Goal: Task Accomplishment & Management: Manage account settings

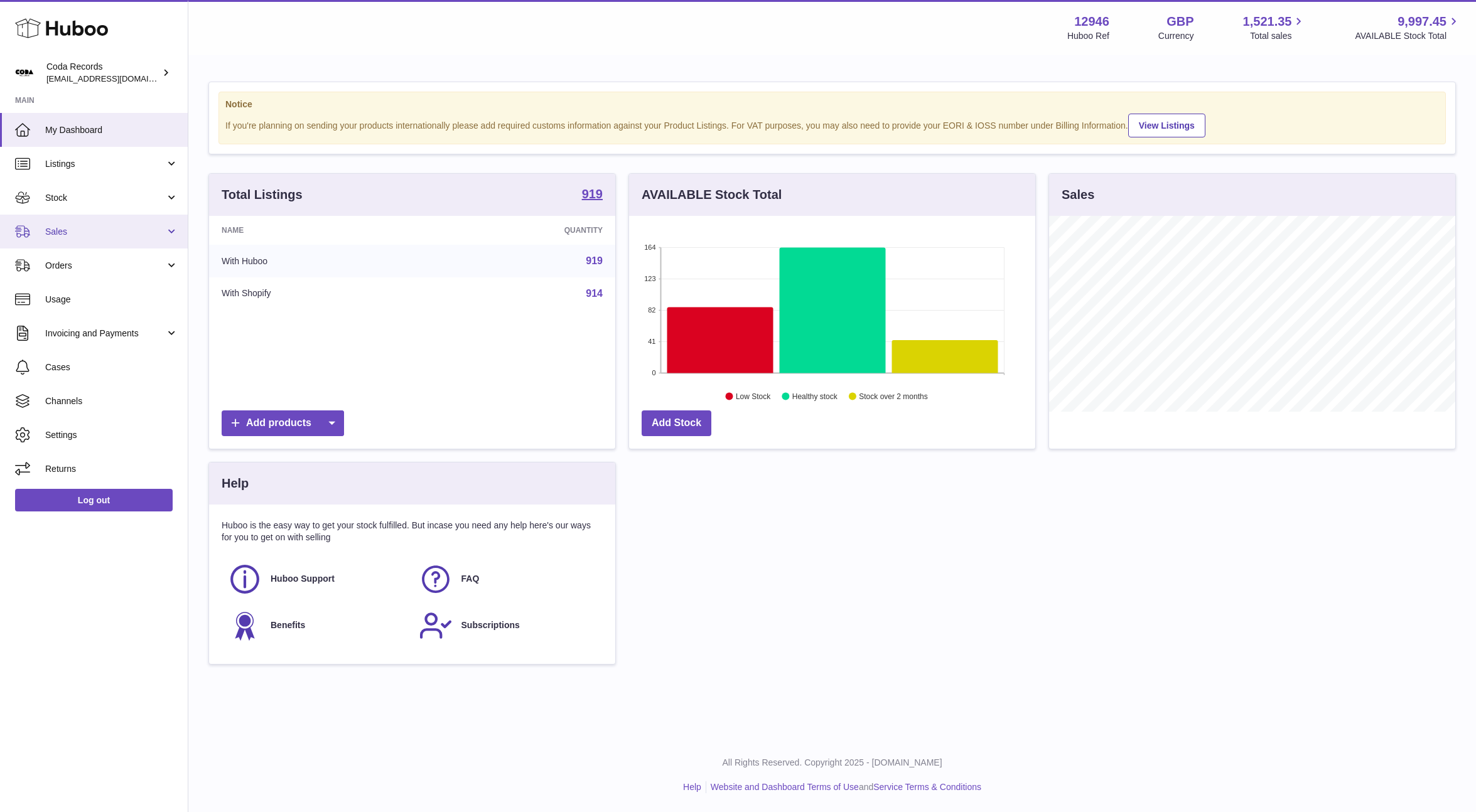
scroll to position [196, 406]
click at [83, 226] on span "Sales" at bounding box center [105, 232] width 120 height 12
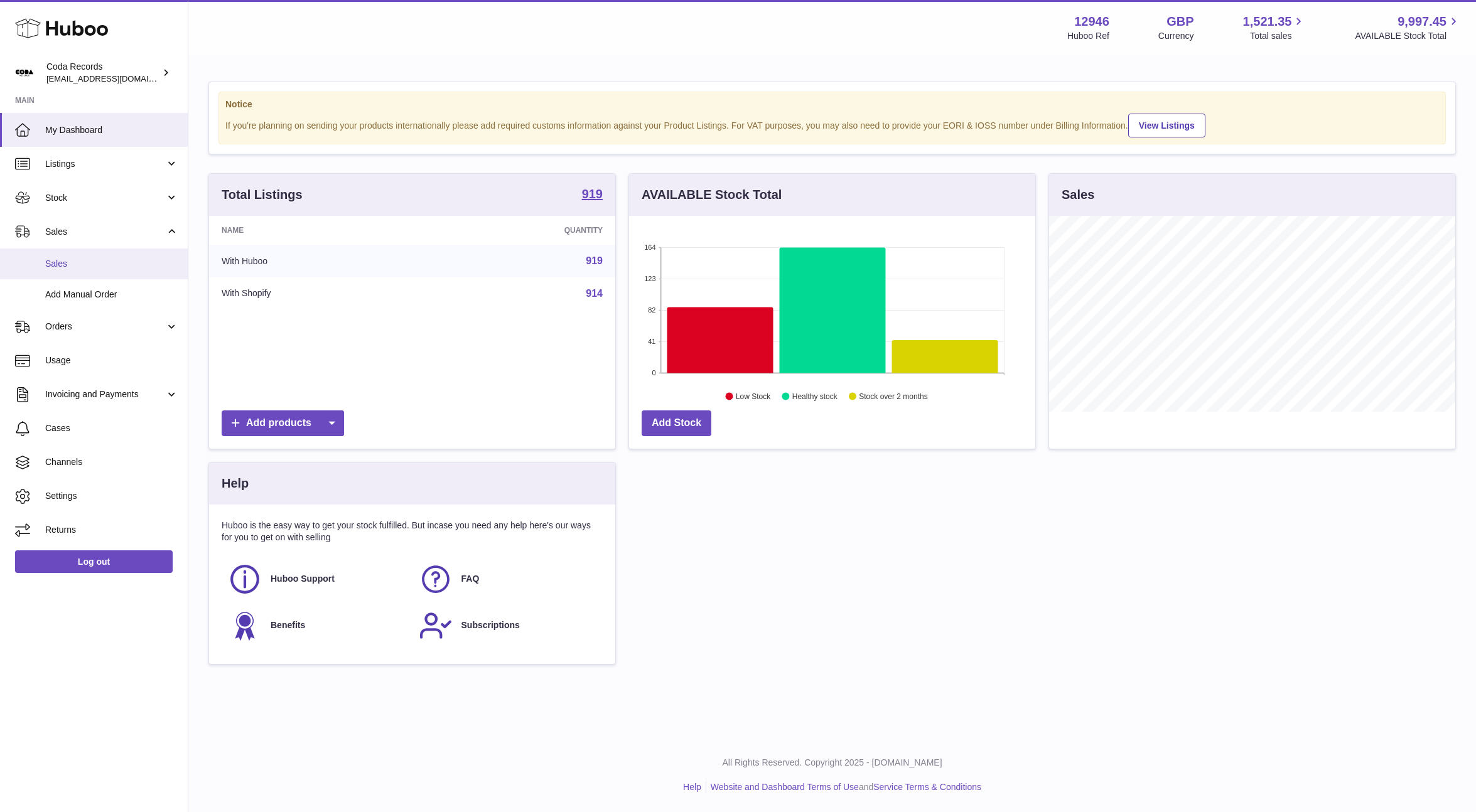
click at [85, 266] on span "Sales" at bounding box center [111, 263] width 133 height 12
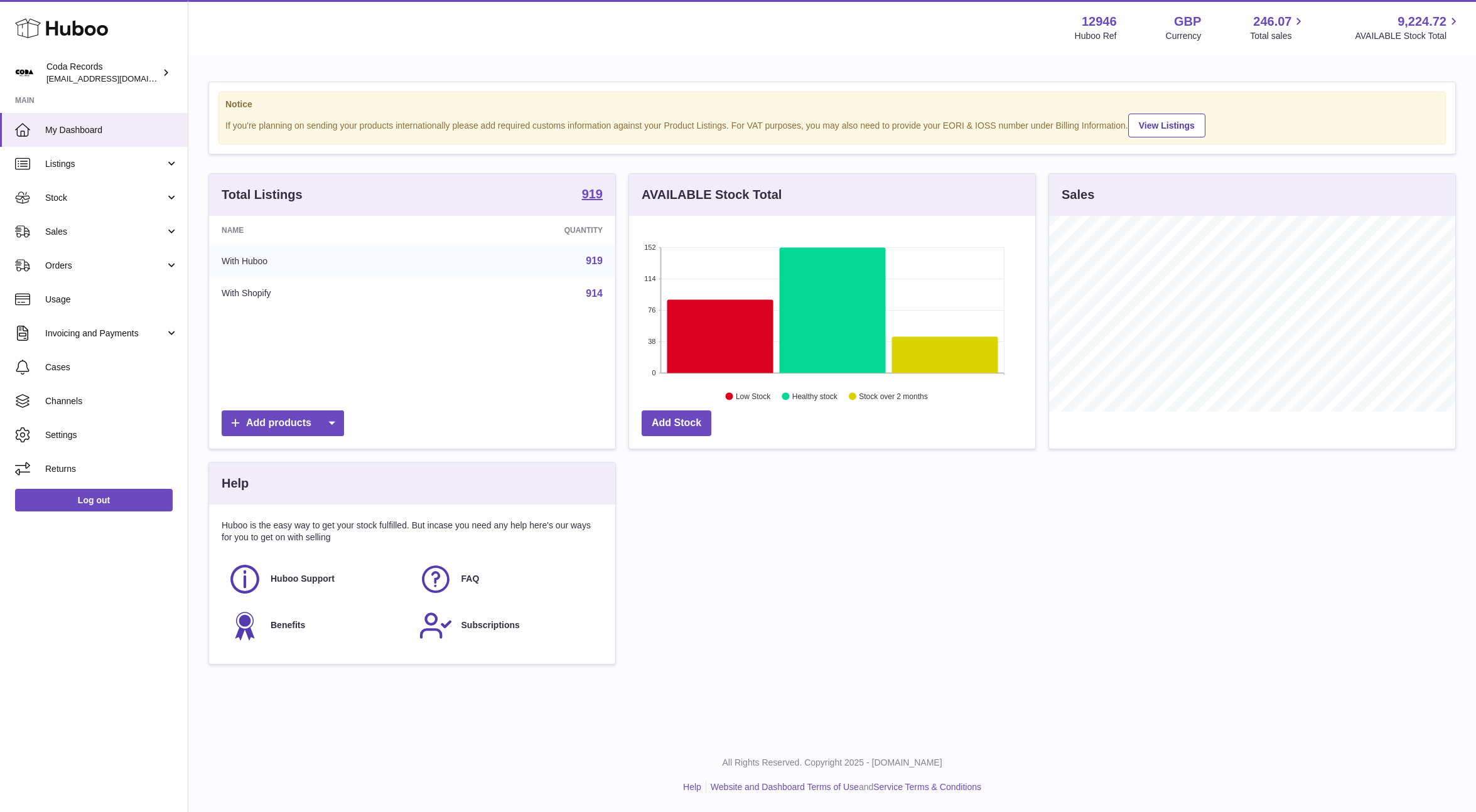
scroll to position [196, 406]
click at [105, 241] on link "Sales" at bounding box center [93, 231] width 188 height 33
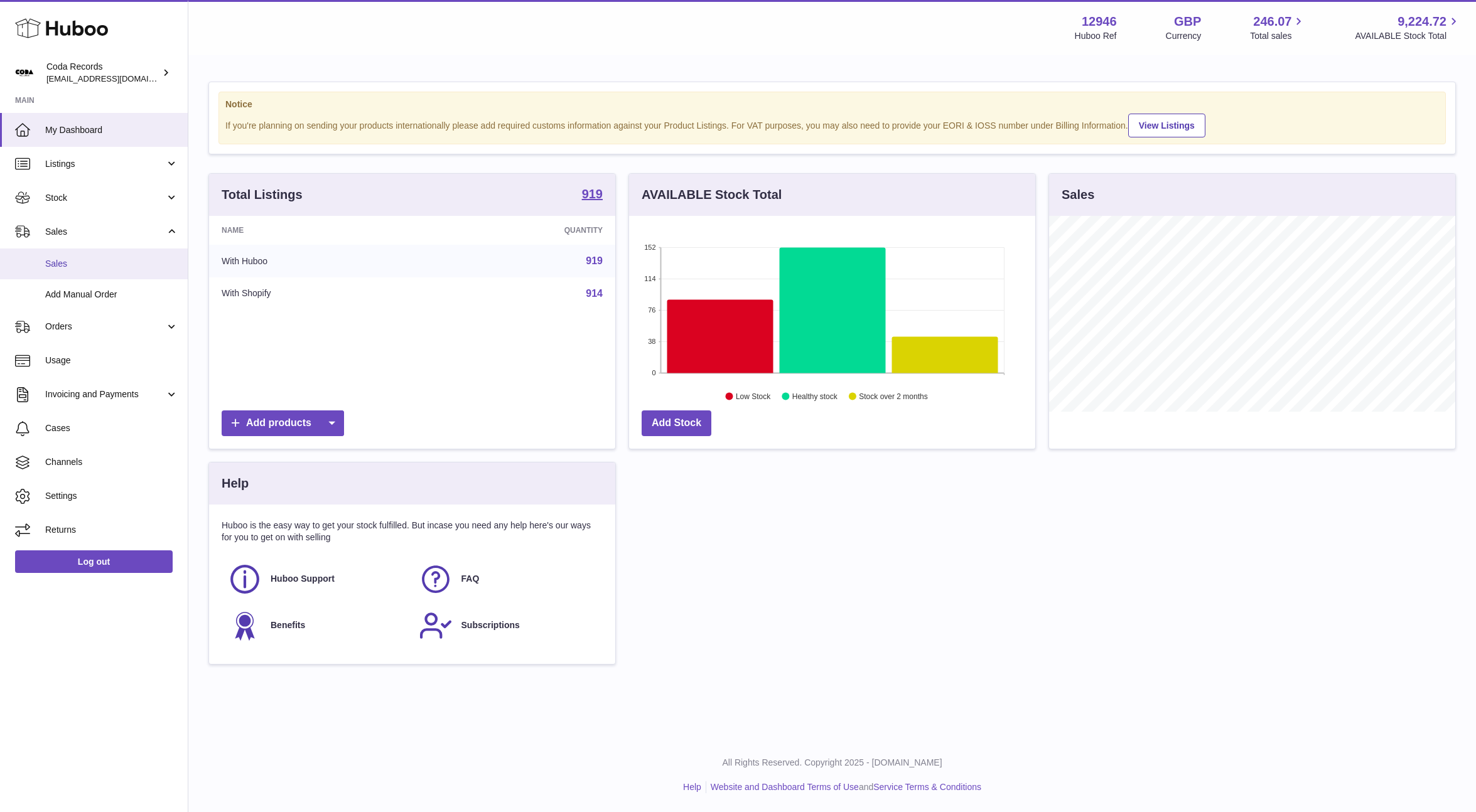
click at [98, 262] on span "Sales" at bounding box center [111, 263] width 133 height 12
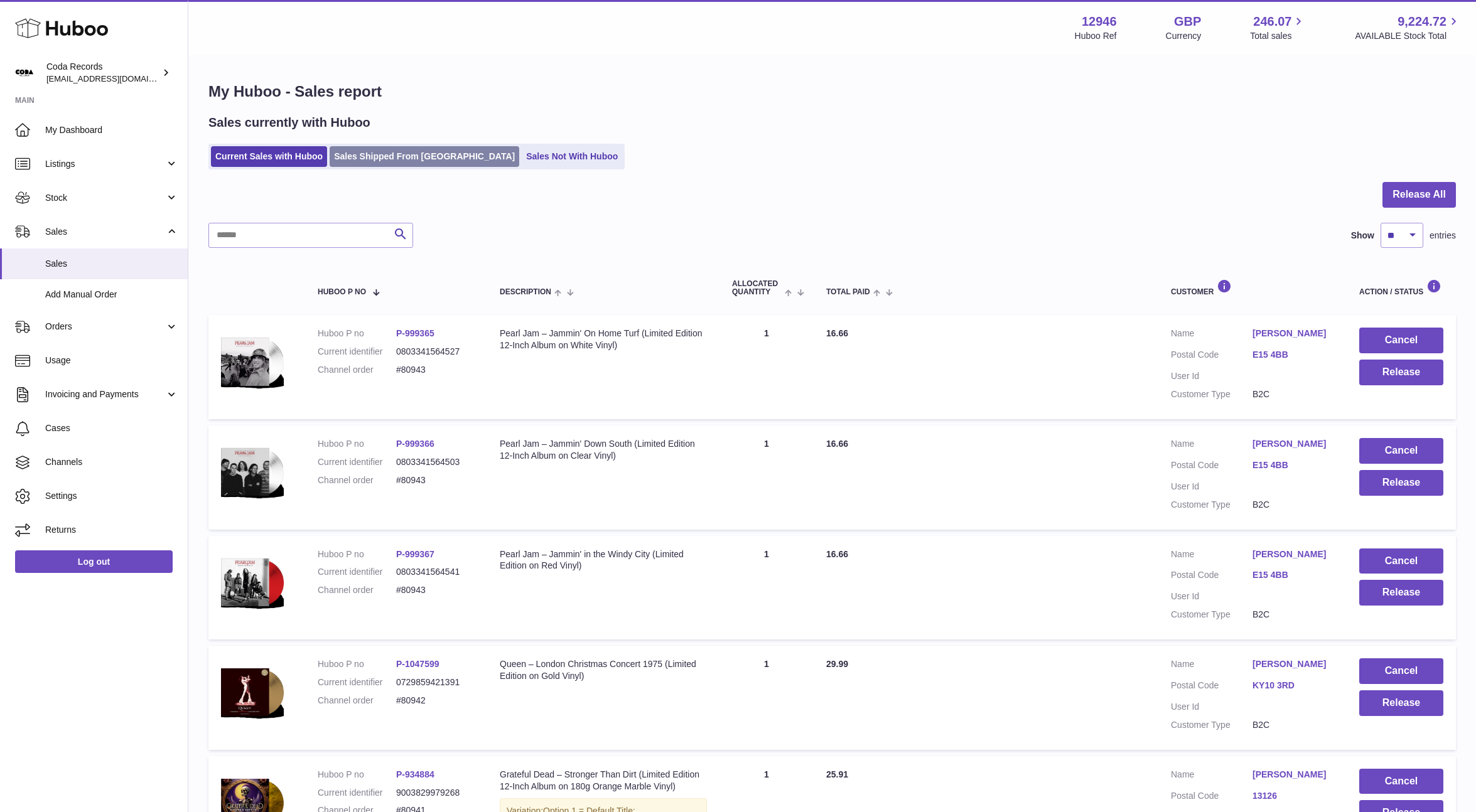
click at [405, 159] on link "Sales Shipped From [GEOGRAPHIC_DATA]" at bounding box center [424, 156] width 190 height 21
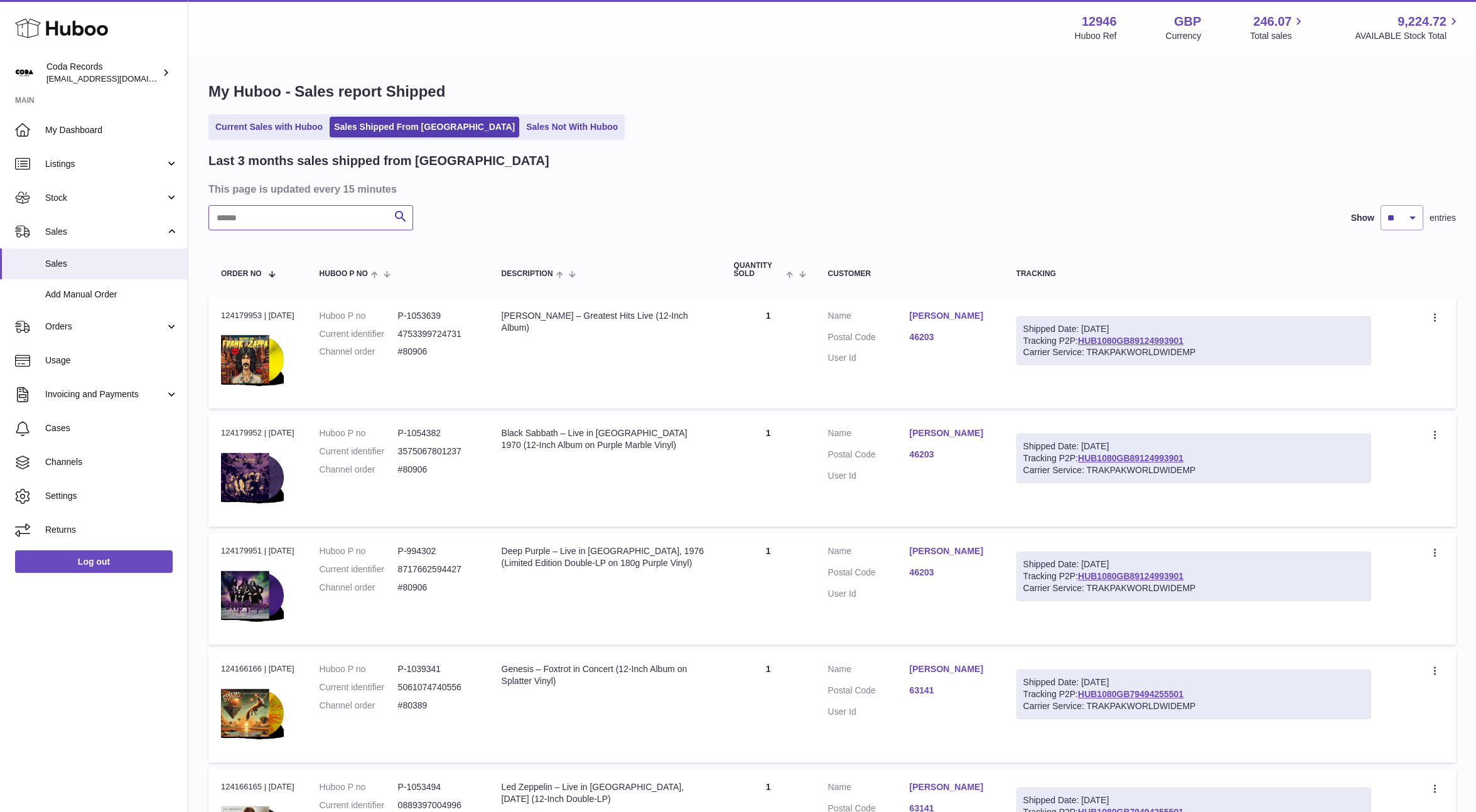
click at [323, 223] on input "text" at bounding box center [311, 218] width 205 height 26
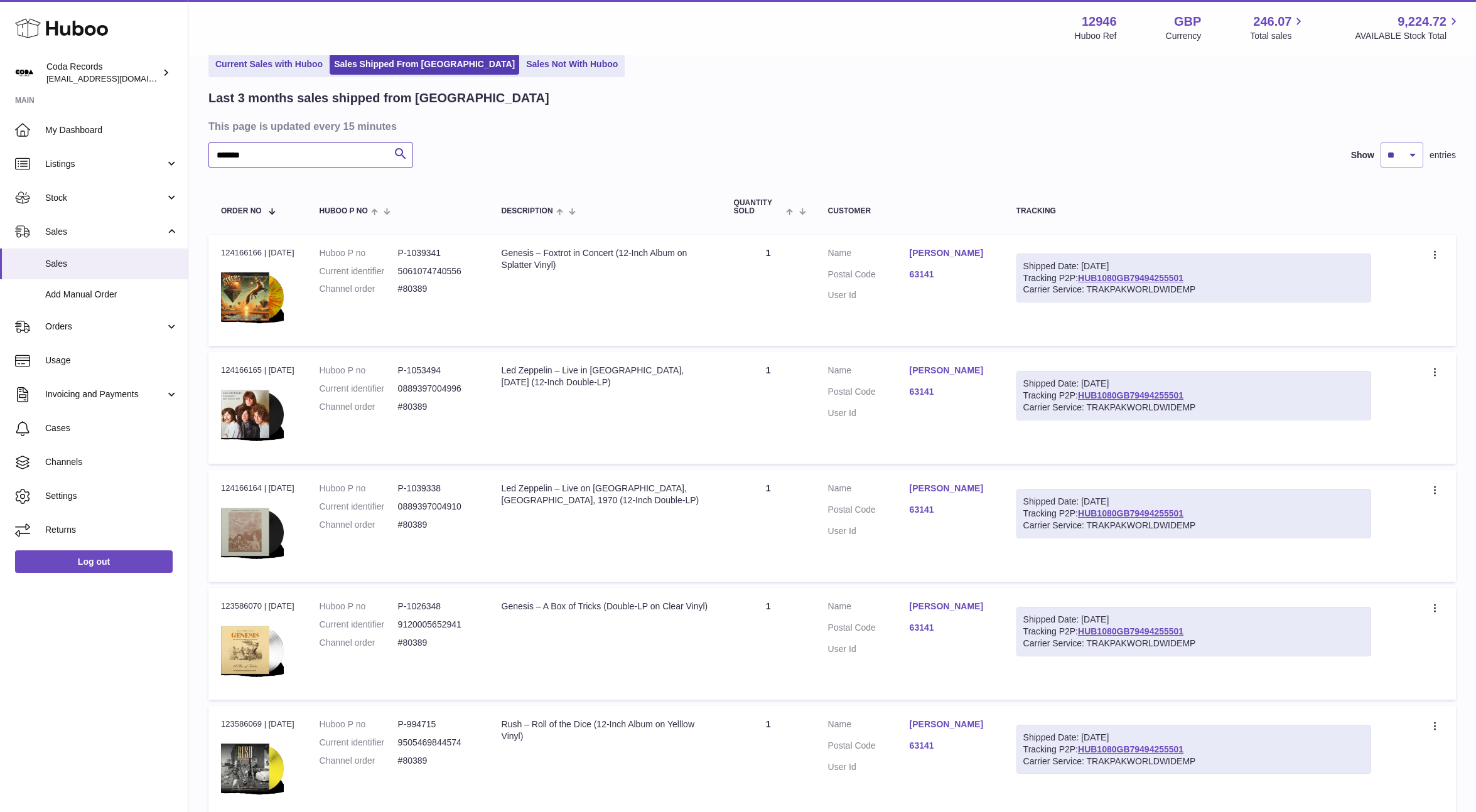
scroll to position [37, 0]
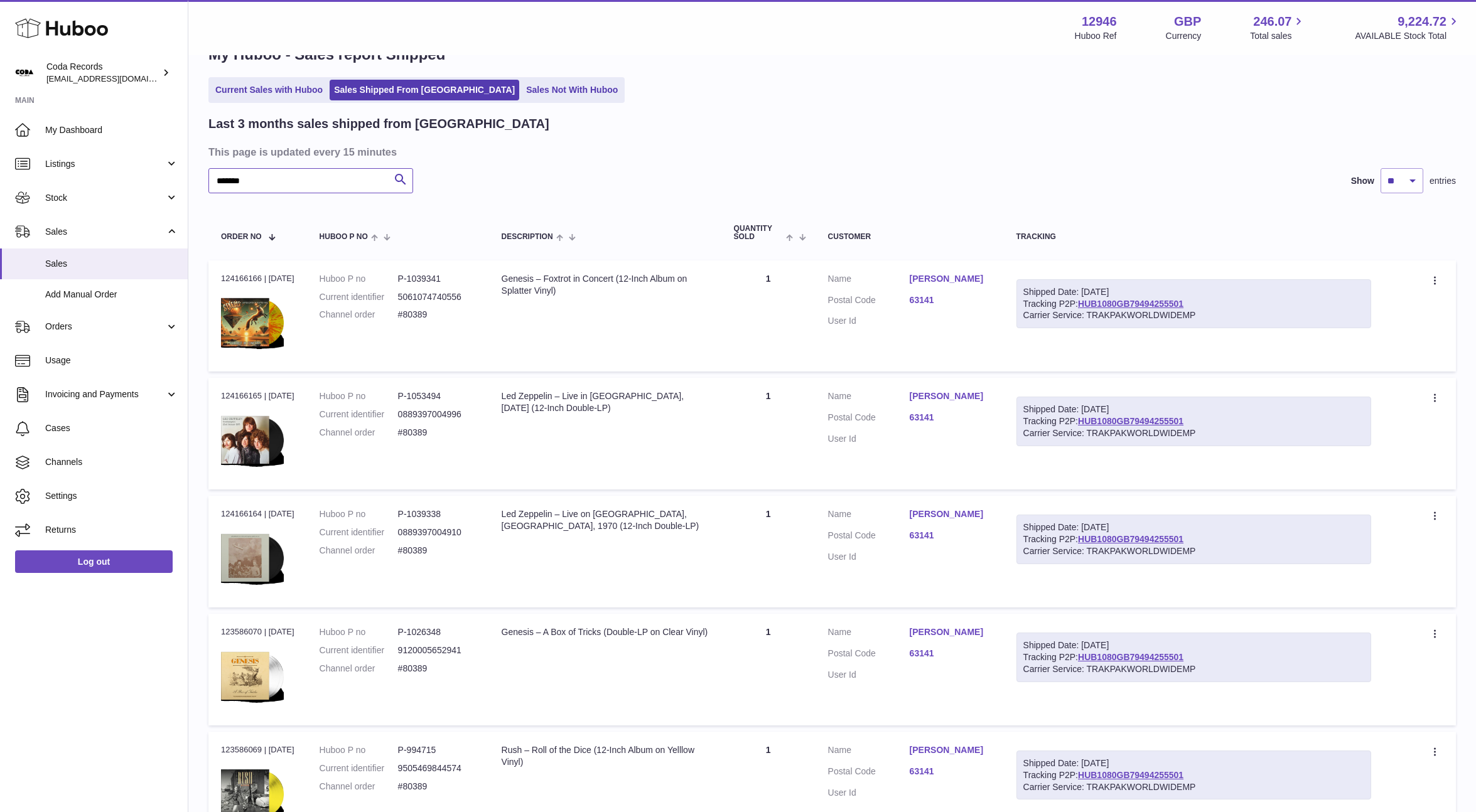
click at [279, 183] on input "*******" at bounding box center [311, 181] width 205 height 26
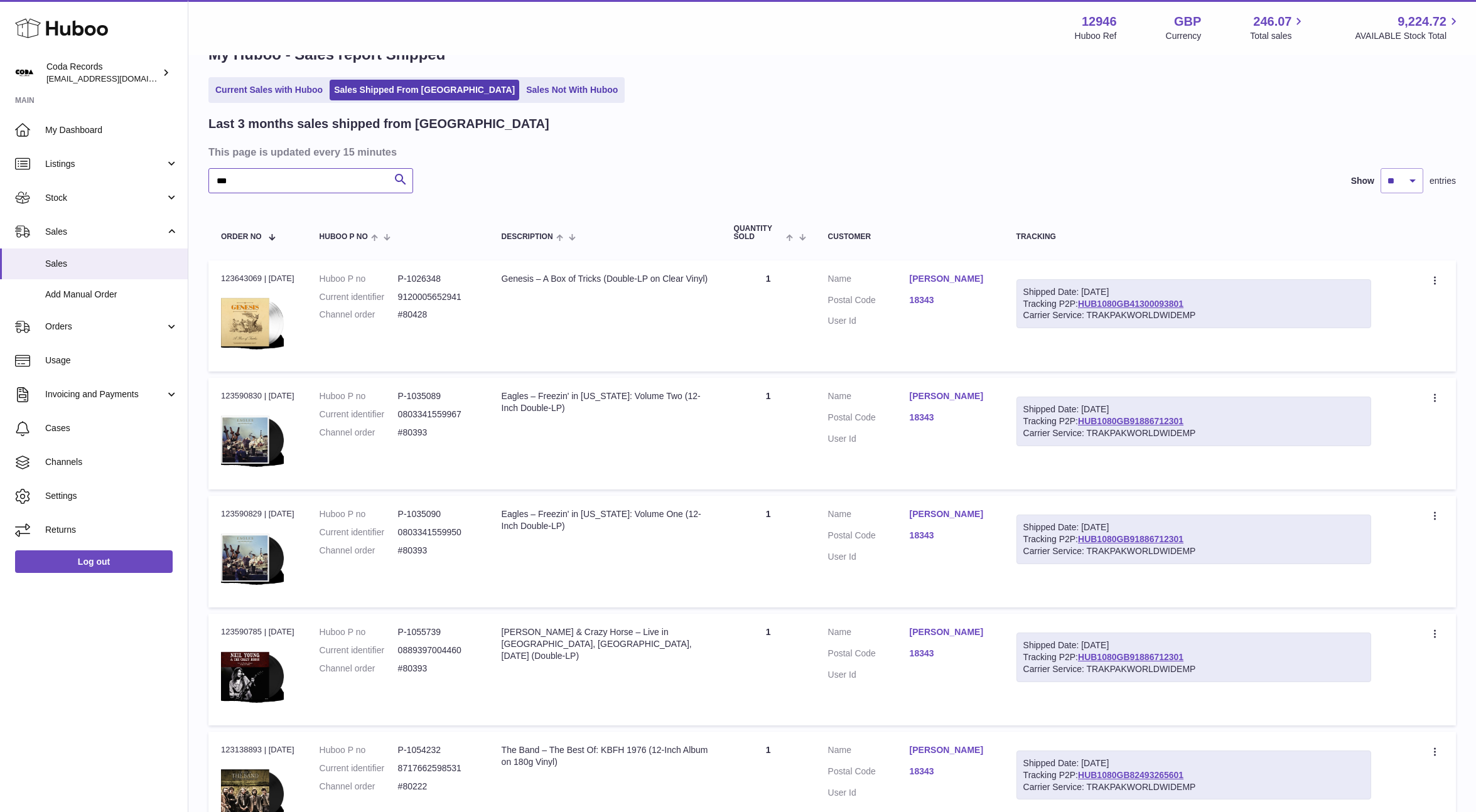
type input "****"
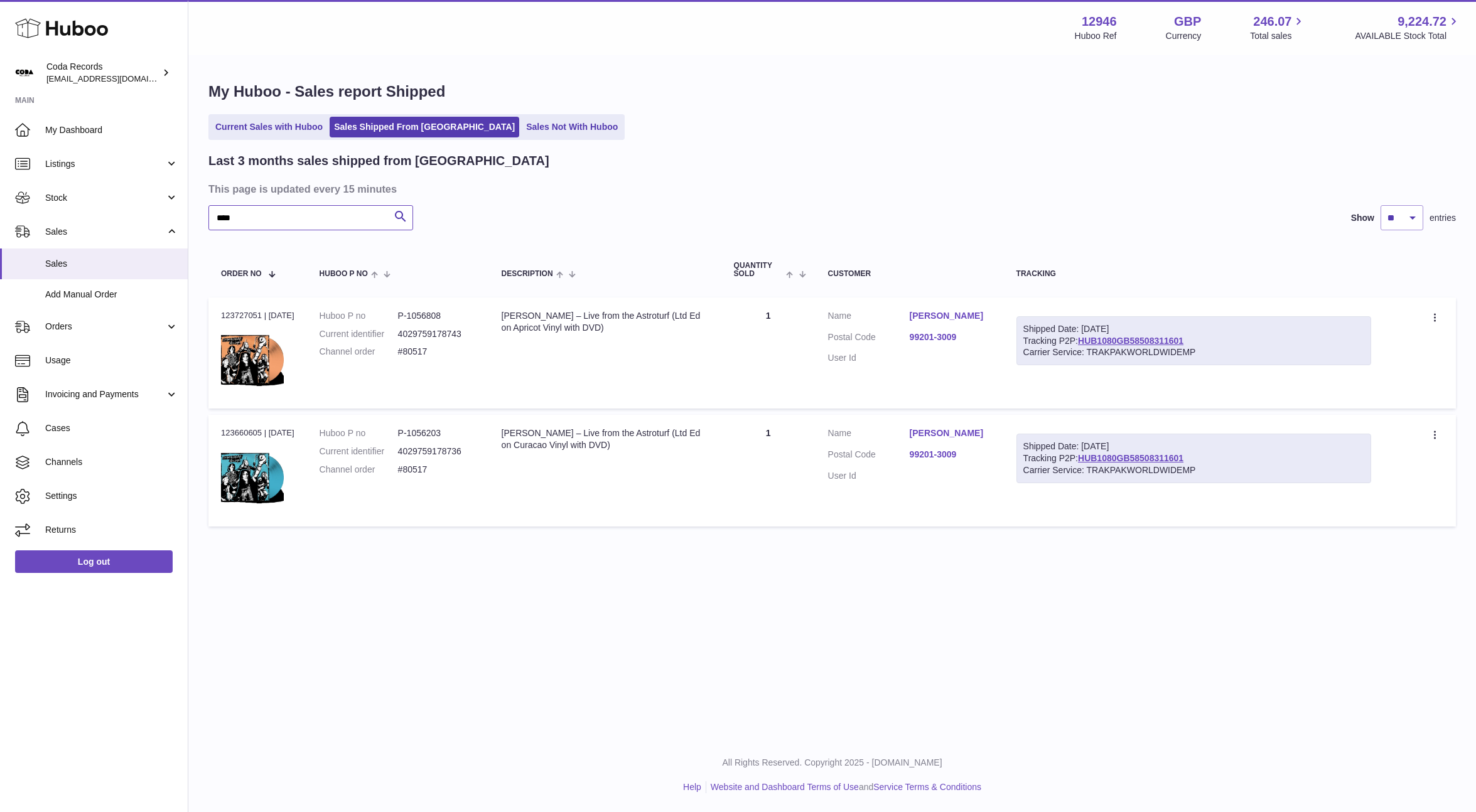
click at [303, 212] on input "****" at bounding box center [311, 218] width 205 height 26
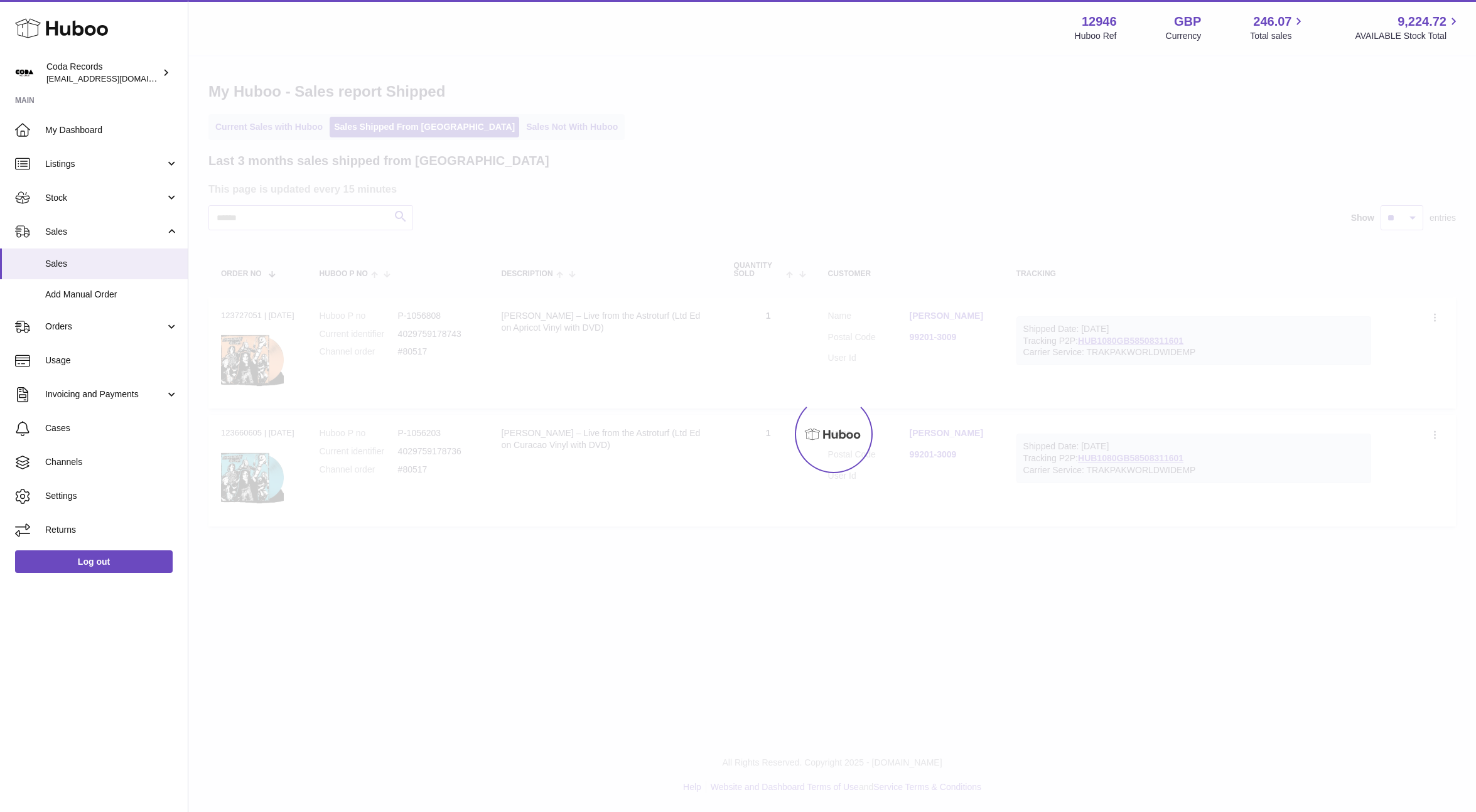
click at [276, 127] on div at bounding box center [833, 434] width 1288 height 756
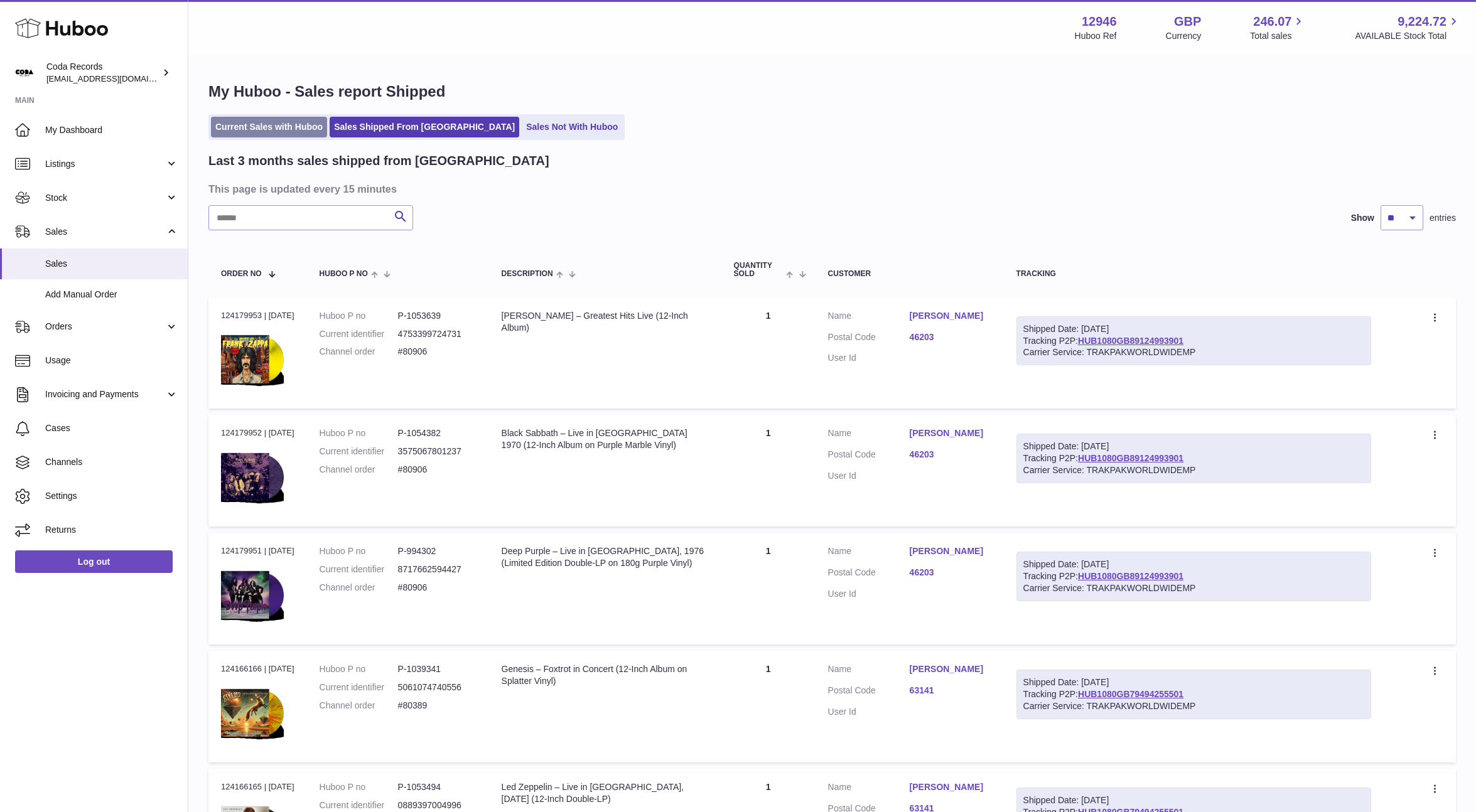
click at [279, 130] on link "Current Sales with Huboo" at bounding box center [269, 127] width 116 height 21
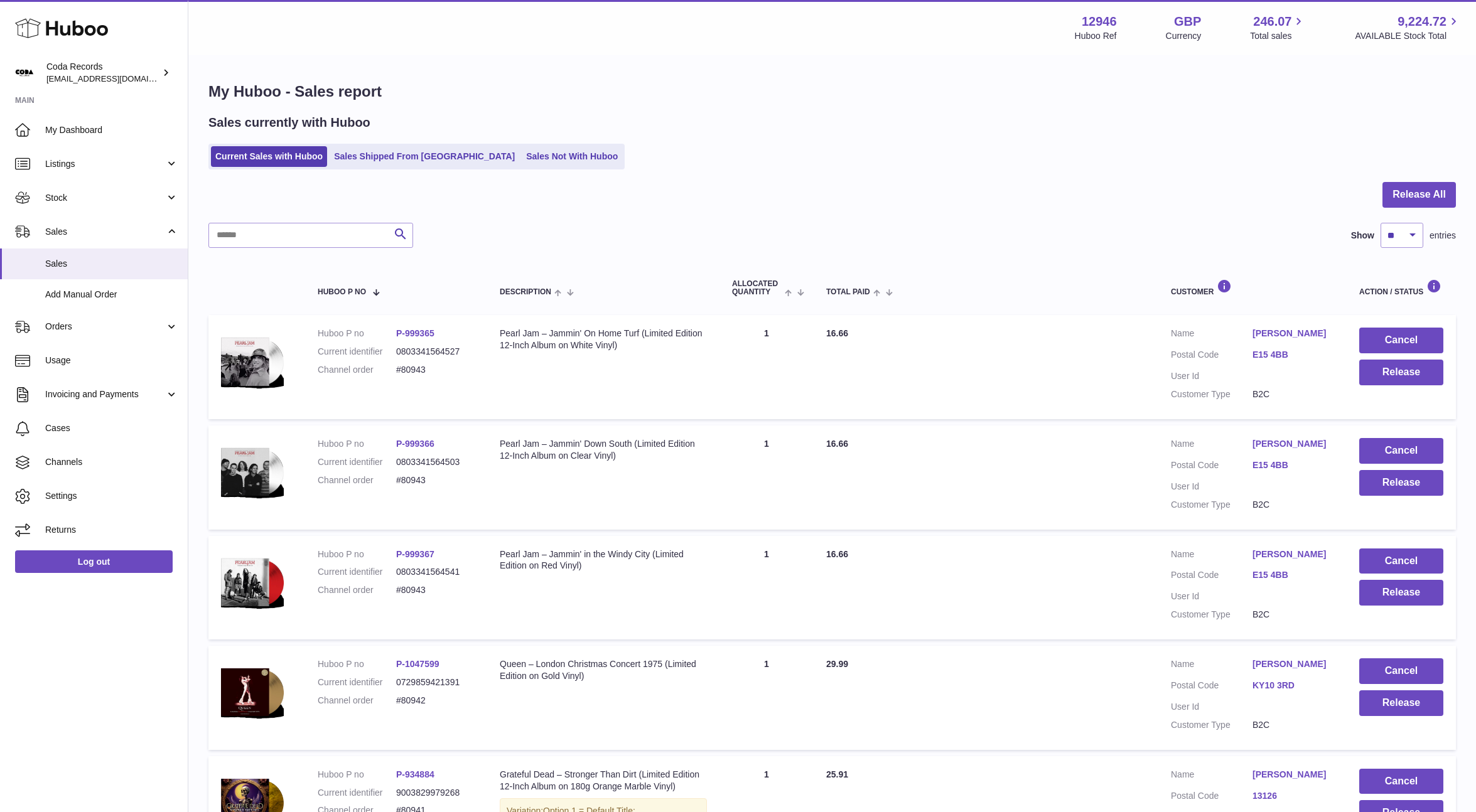
click at [1285, 333] on link "[PERSON_NAME]" at bounding box center [1293, 333] width 82 height 12
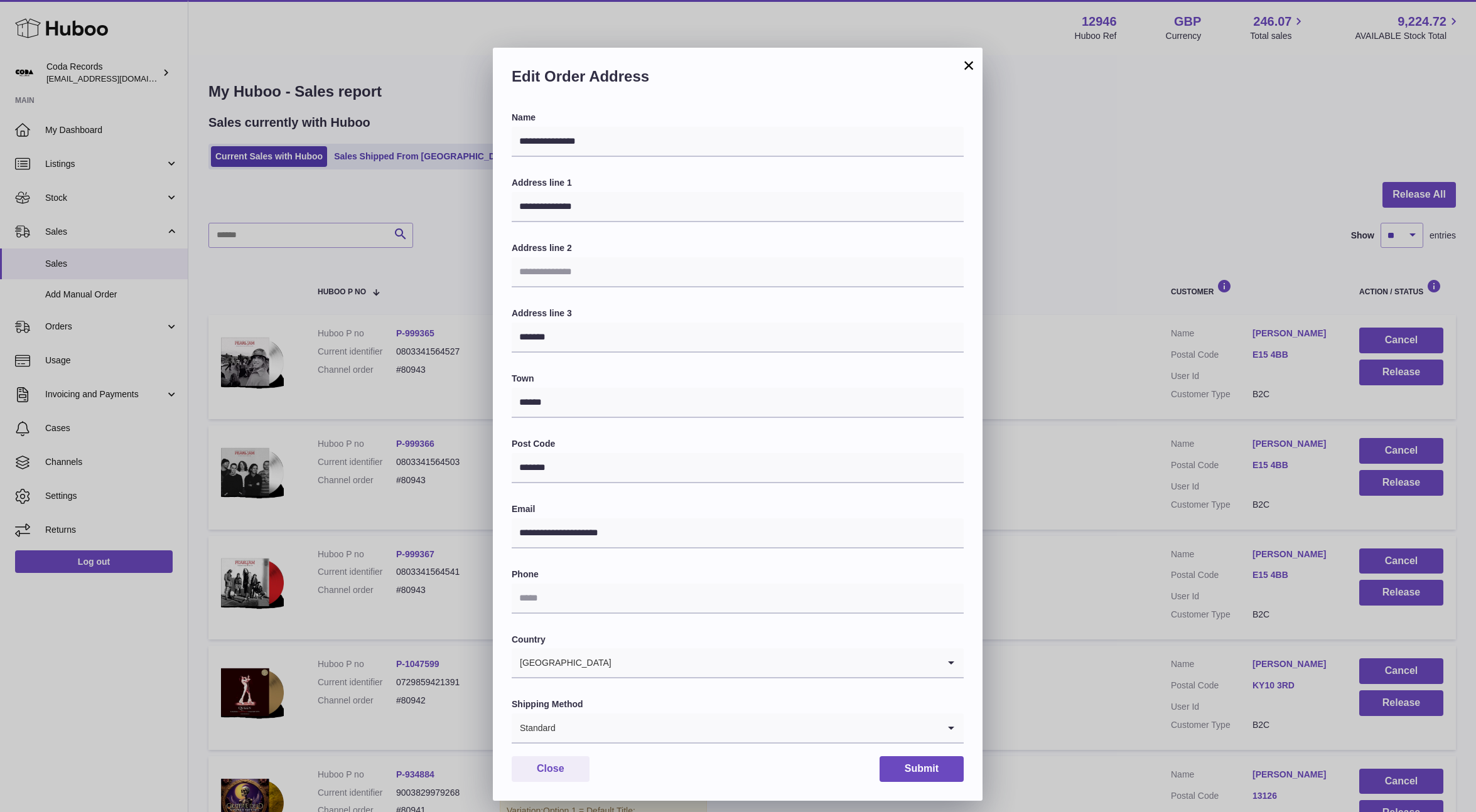
click at [1181, 353] on div "**********" at bounding box center [738, 425] width 1476 height 812
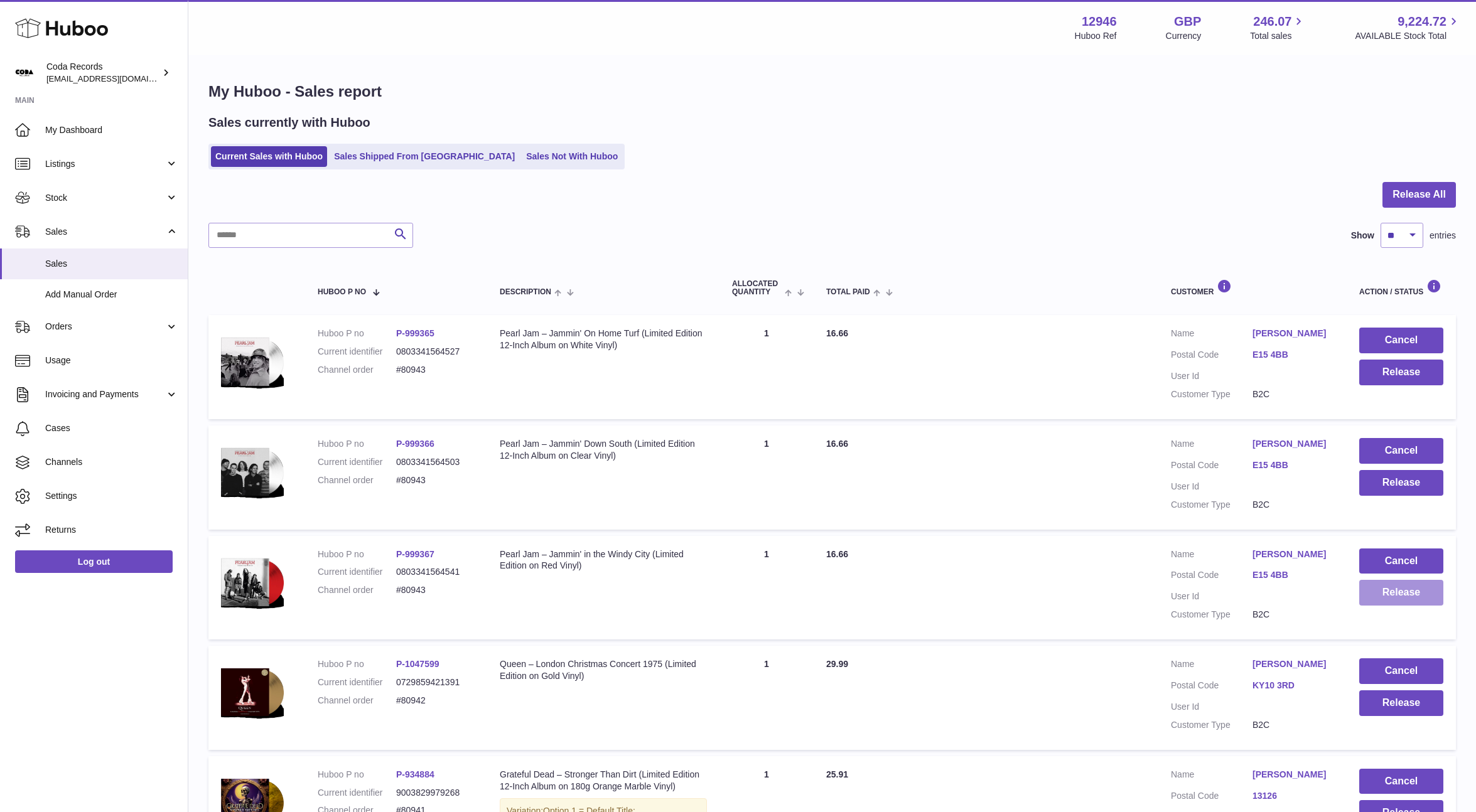
click at [1387, 595] on button "Release" at bounding box center [1401, 593] width 85 height 26
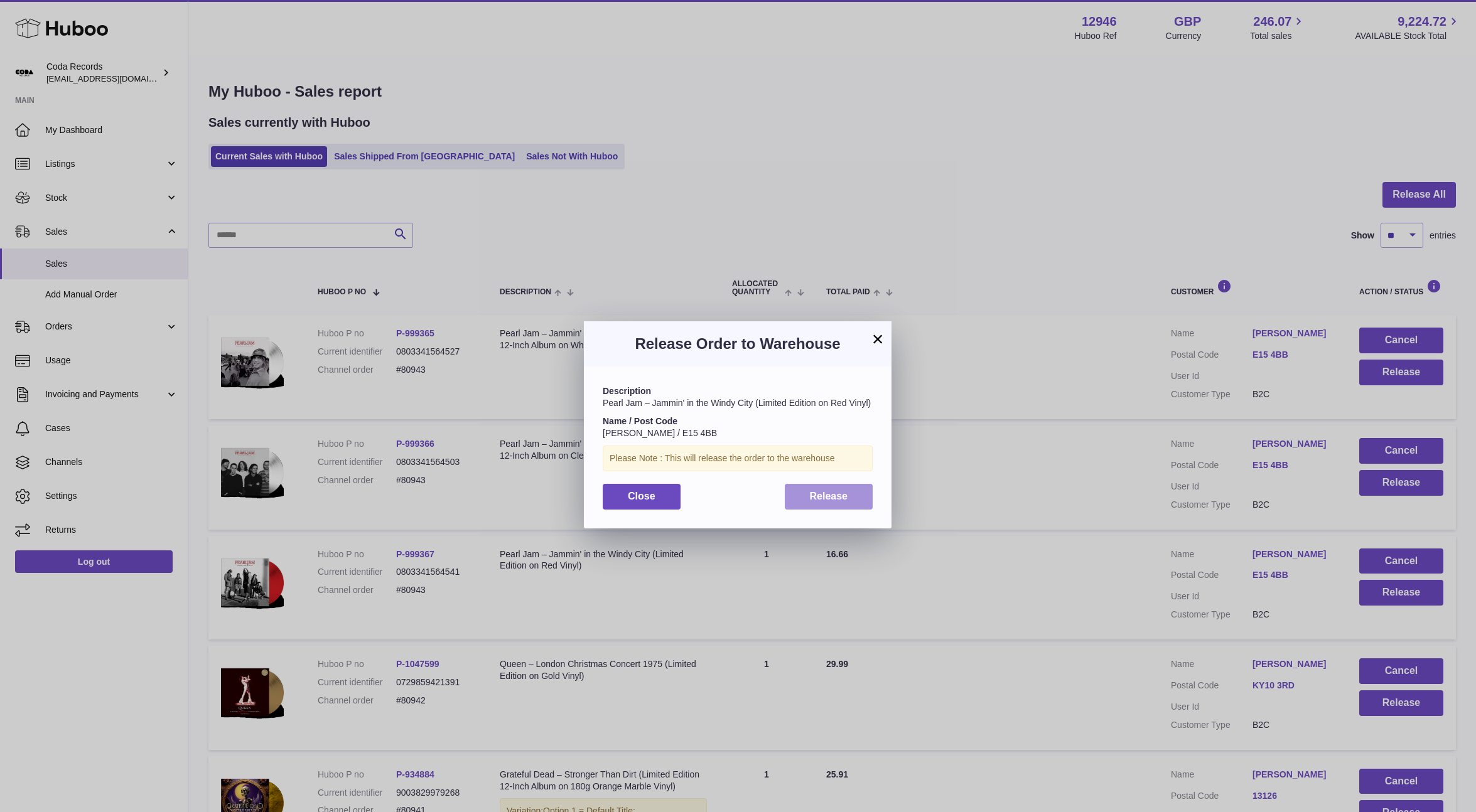
click at [845, 500] on span "Release" at bounding box center [829, 495] width 38 height 11
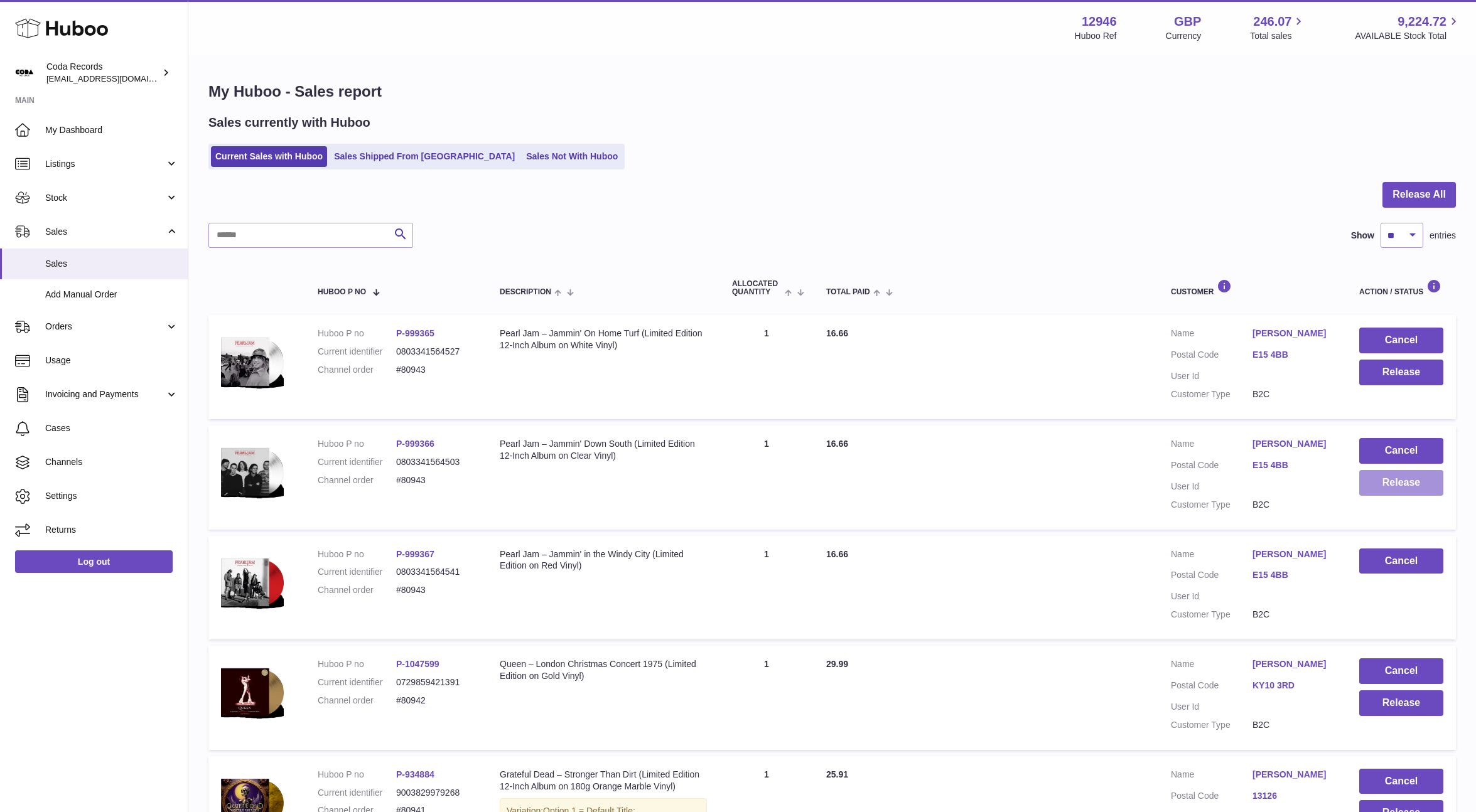
click at [1393, 487] on button "Release" at bounding box center [1401, 483] width 85 height 26
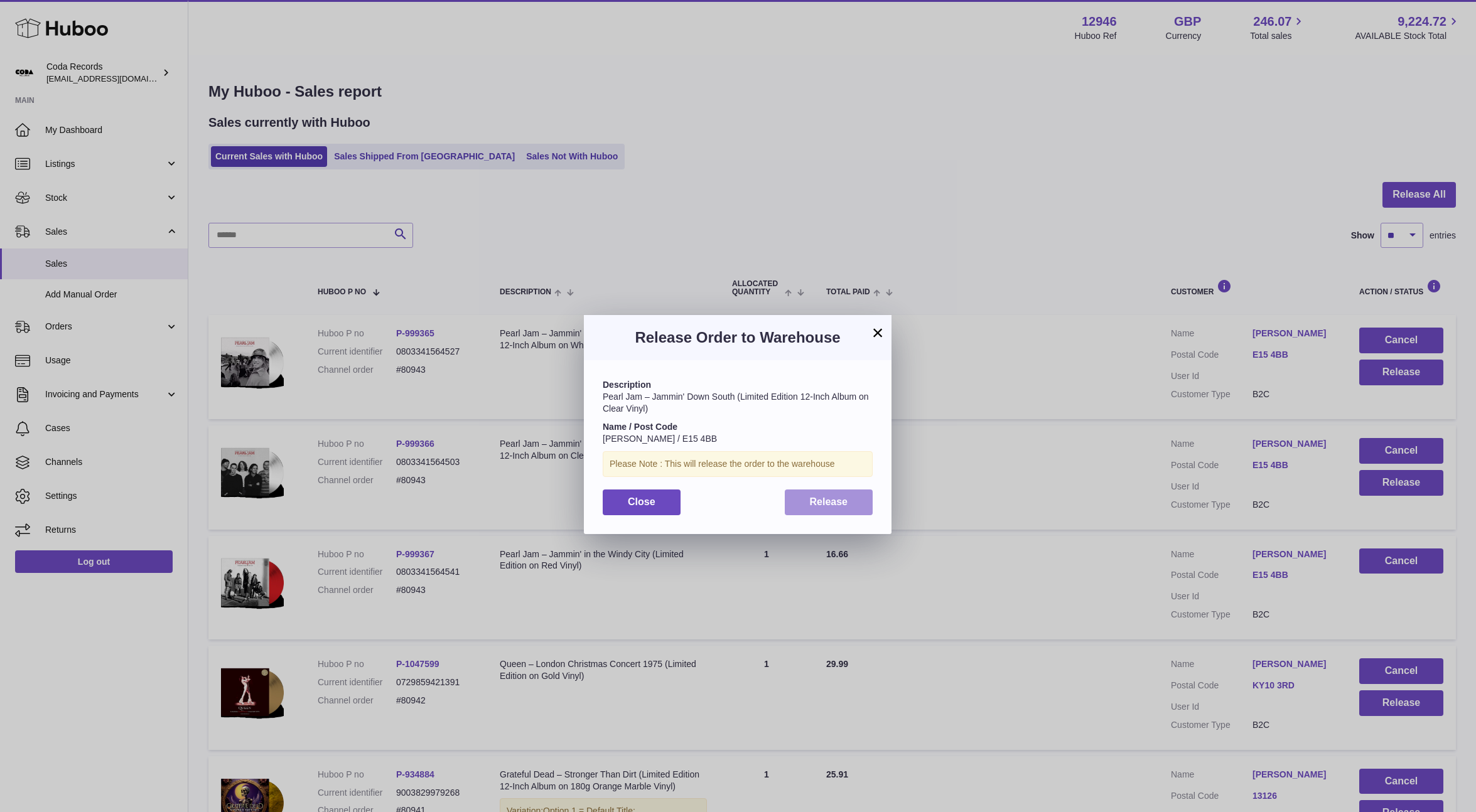
click at [856, 503] on button "Release" at bounding box center [829, 502] width 89 height 26
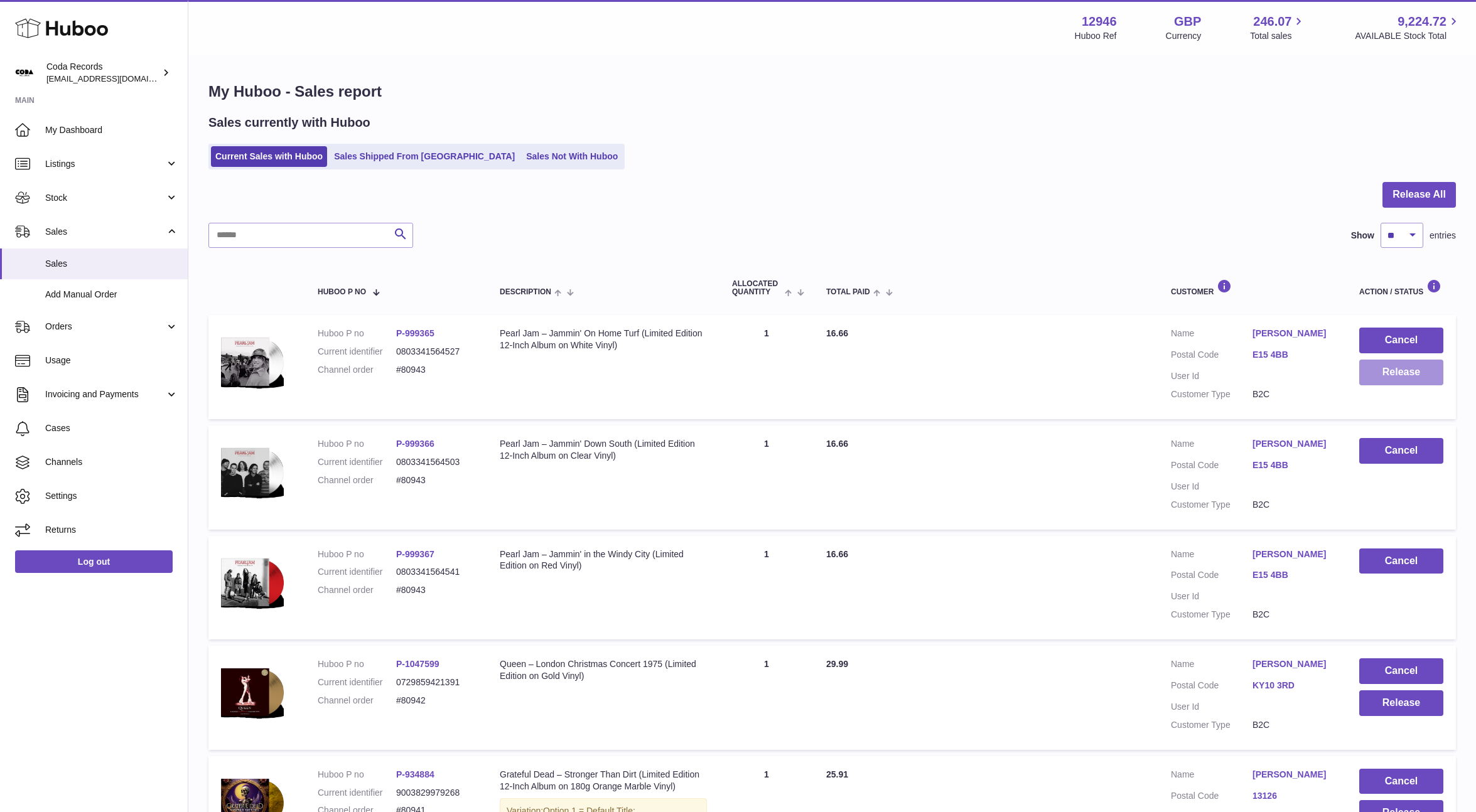
click at [1399, 375] on button "Release" at bounding box center [1401, 373] width 85 height 26
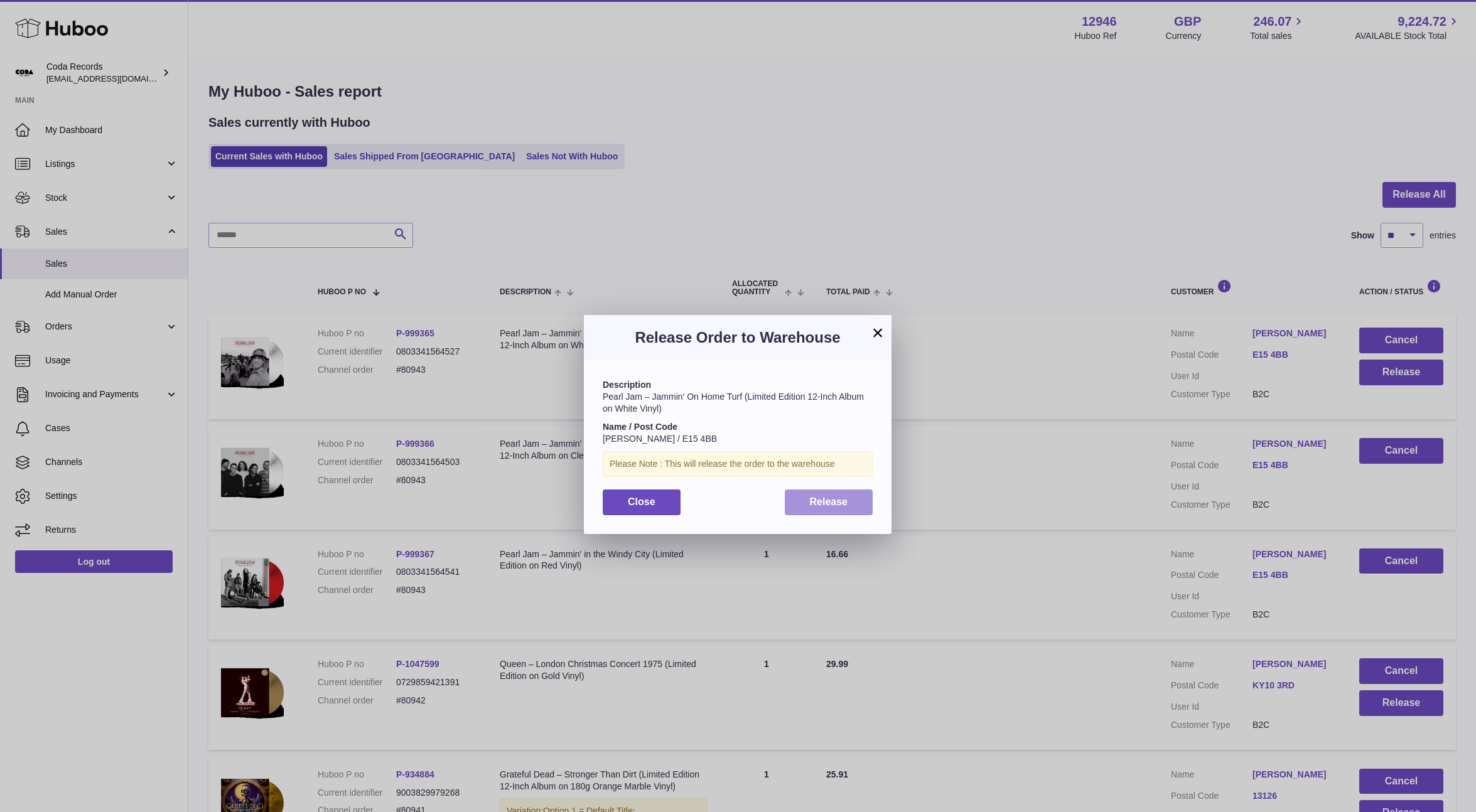
click at [835, 501] on span "Release" at bounding box center [829, 501] width 38 height 11
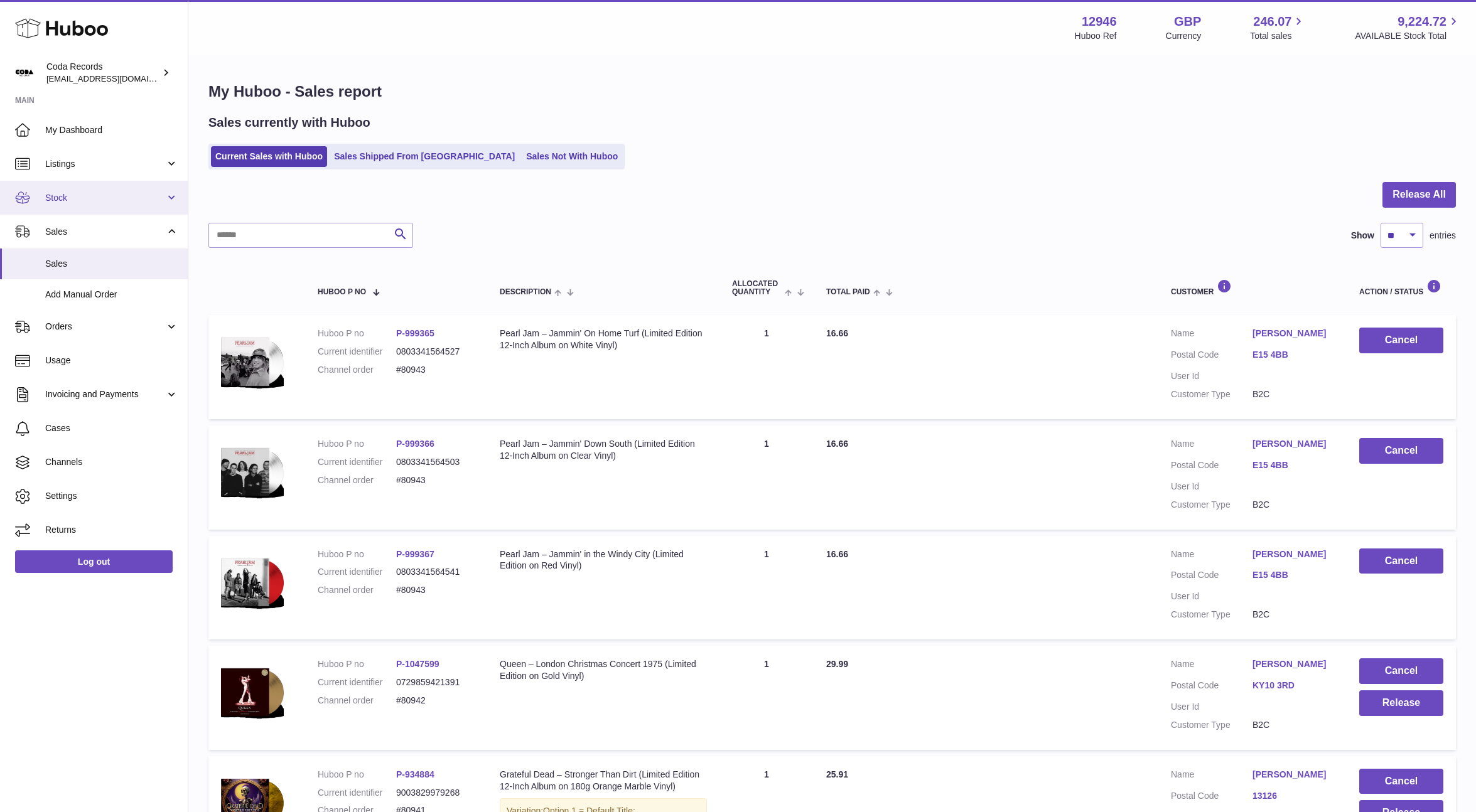
click at [85, 198] on span "Stock" at bounding box center [105, 198] width 120 height 12
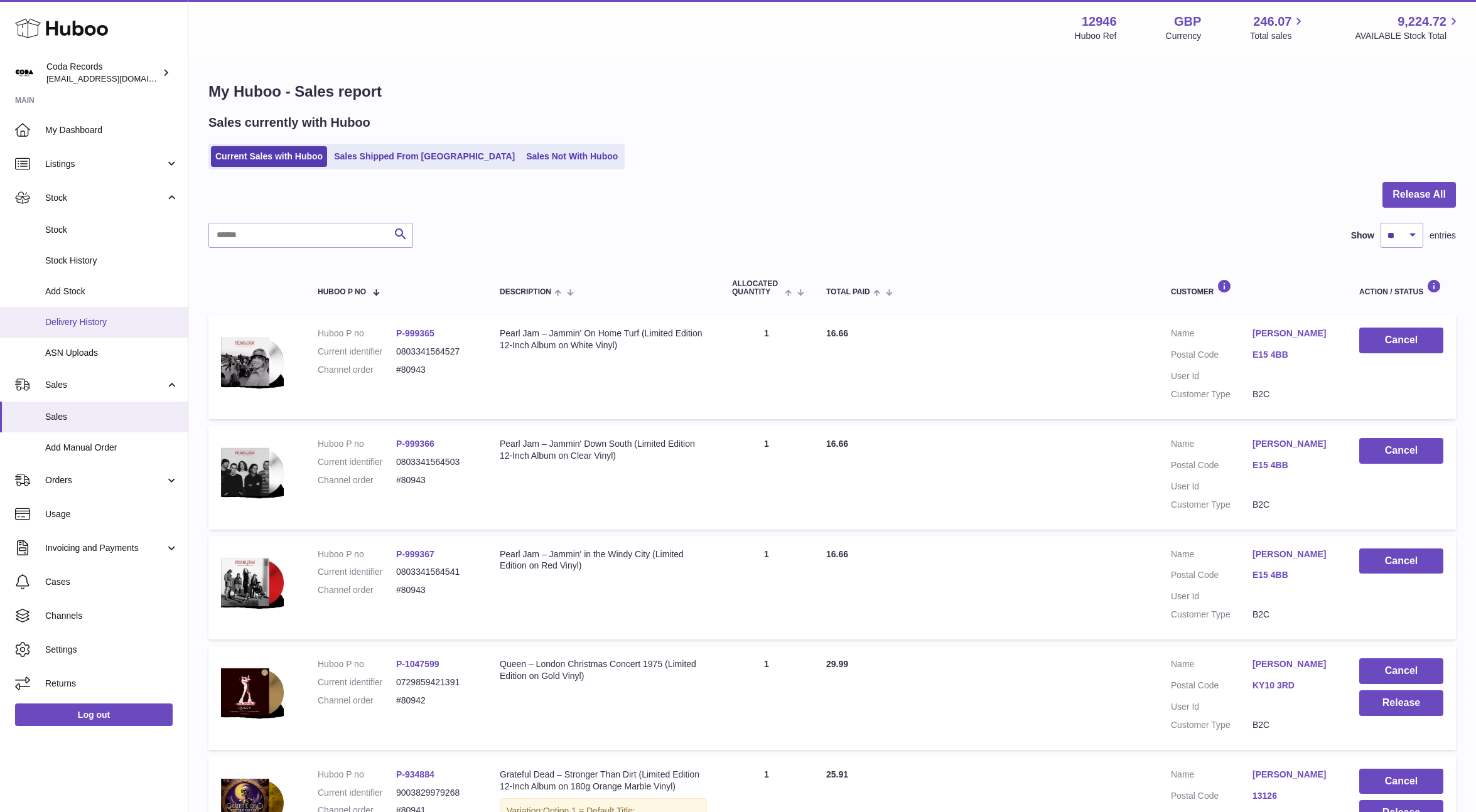
click at [92, 325] on span "Delivery History" at bounding box center [111, 322] width 133 height 12
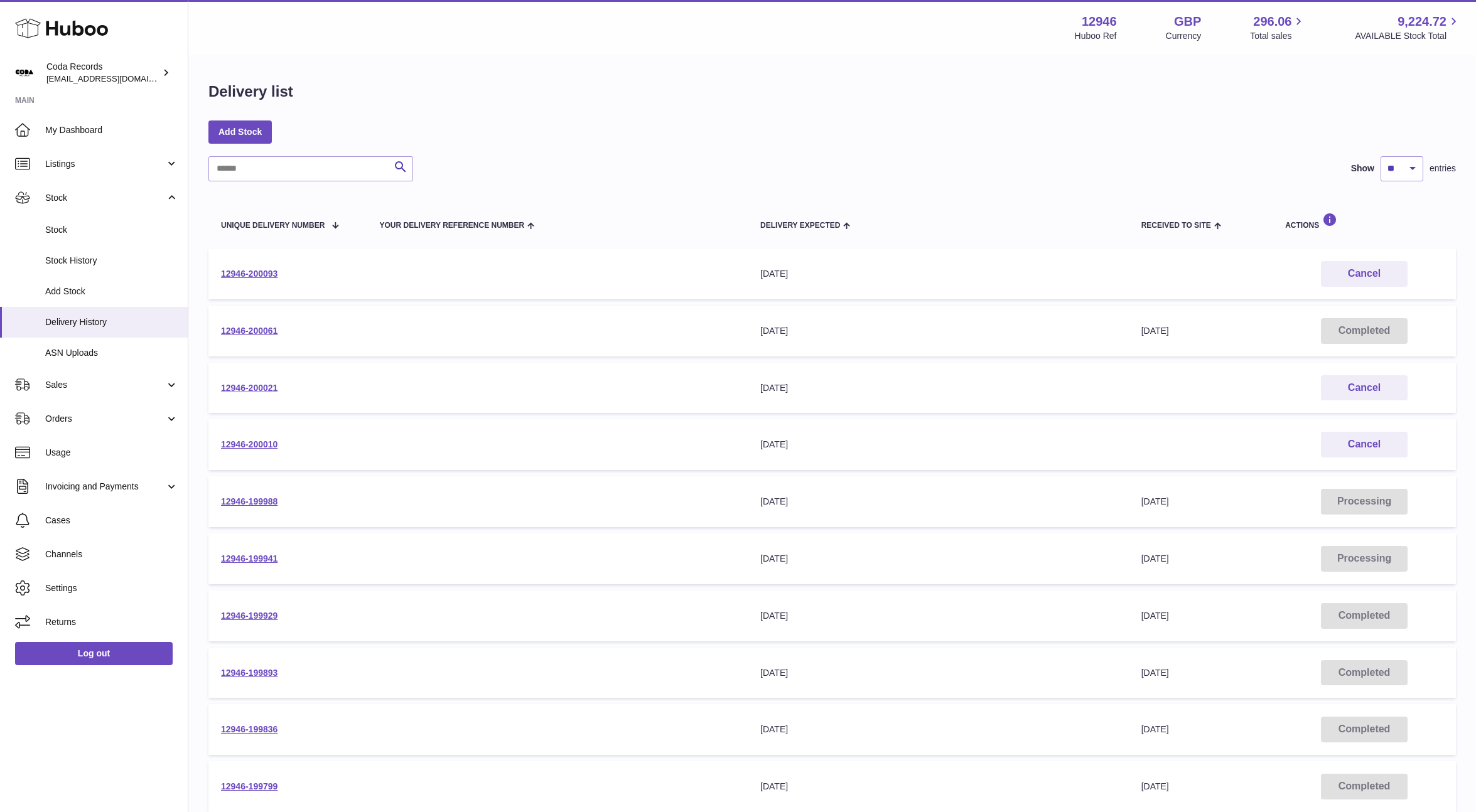
scroll to position [1, 0]
click at [260, 443] on link "12946-200010" at bounding box center [249, 443] width 56 height 10
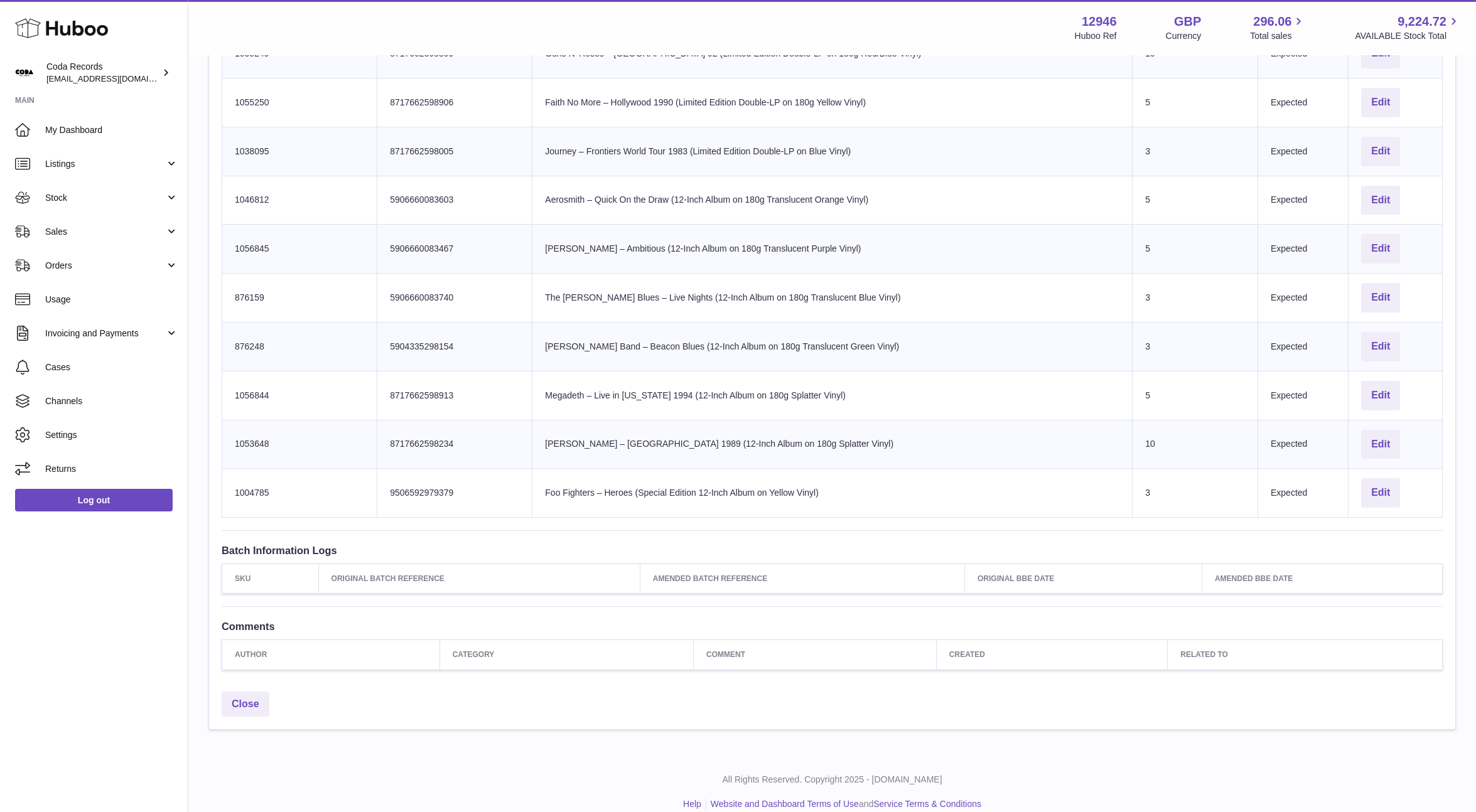
scroll to position [1170, 0]
